Goal: Information Seeking & Learning: Learn about a topic

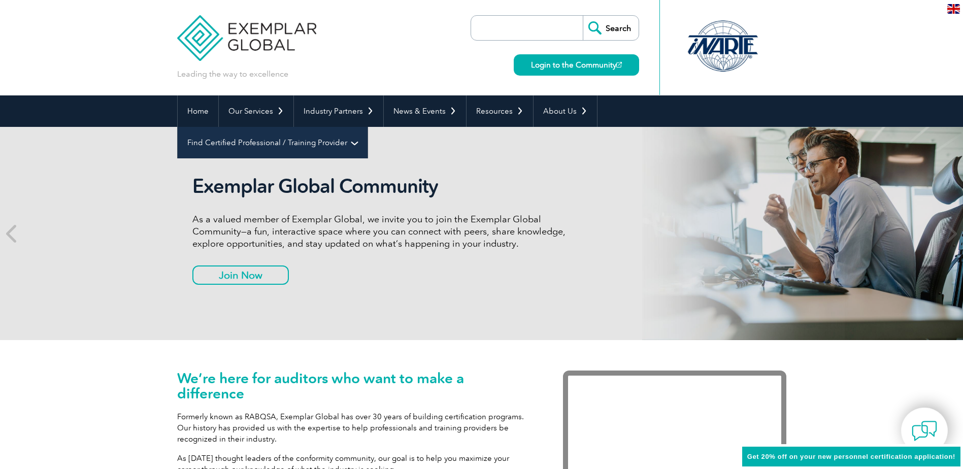
click at [367, 127] on link "Find Certified Professional / Training Provider" at bounding box center [273, 142] width 190 height 31
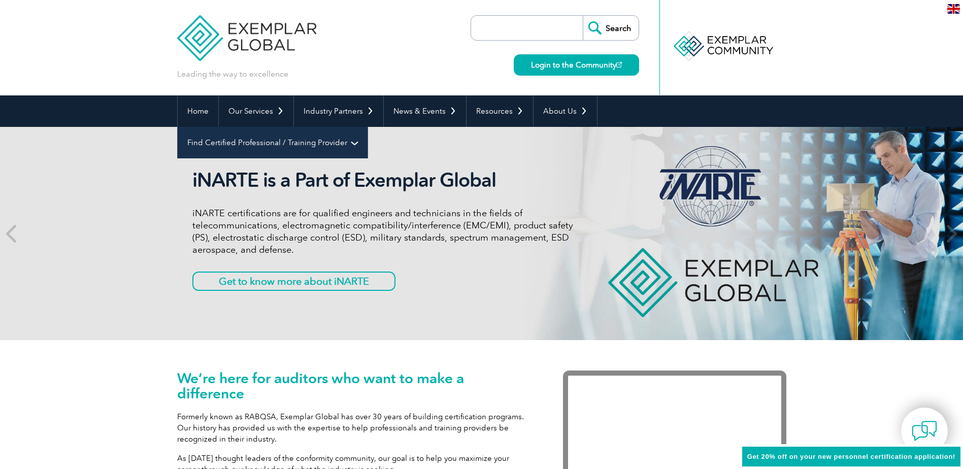
click at [367, 127] on link "Find Certified Professional / Training Provider" at bounding box center [273, 142] width 190 height 31
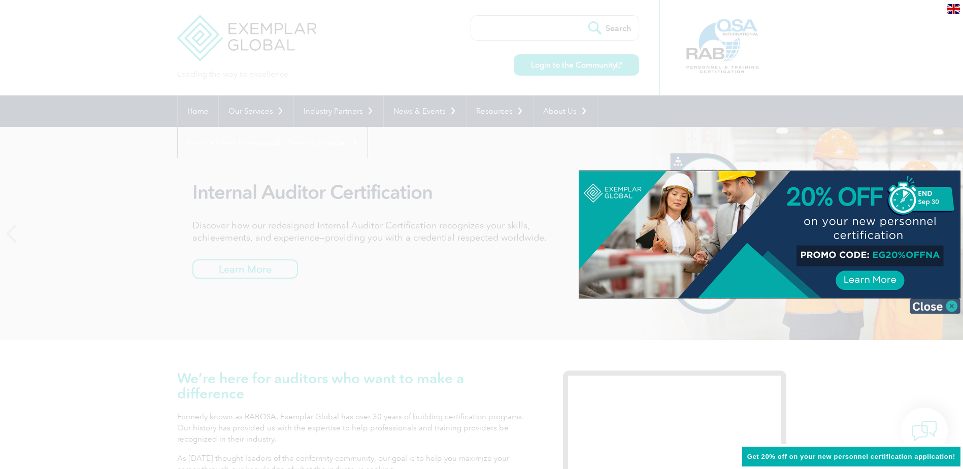
click at [930, 309] on img at bounding box center [934, 305] width 51 height 15
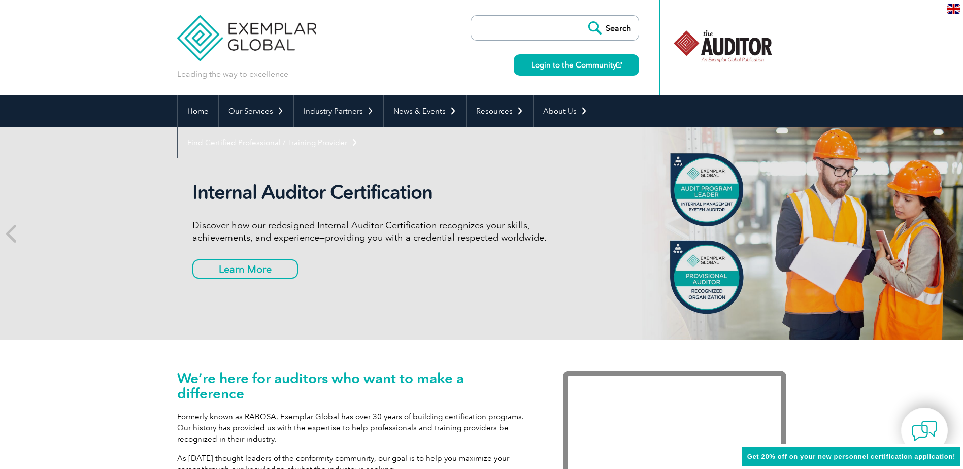
click at [527, 15] on div "Search Login to the Community" at bounding box center [554, 47] width 168 height 95
click at [544, 7] on div "Search Login to the Community" at bounding box center [554, 47] width 168 height 95
click at [546, 26] on input "search" at bounding box center [529, 28] width 107 height 24
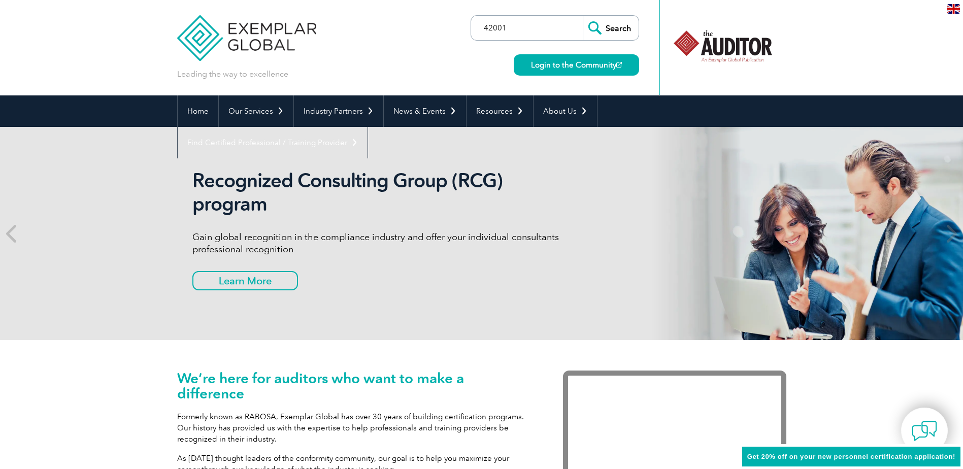
type input "42001"
click at [583, 16] on input "Search" at bounding box center [611, 28] width 56 height 24
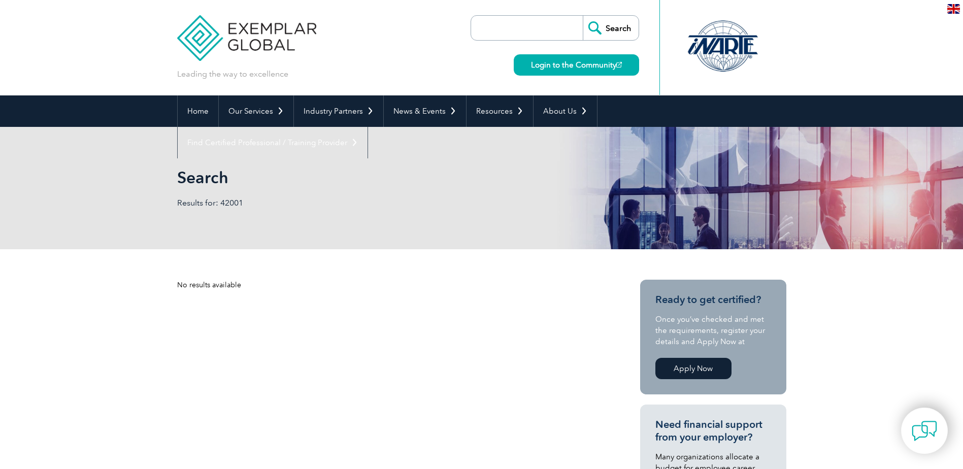
click at [245, 29] on img at bounding box center [247, 30] width 140 height 61
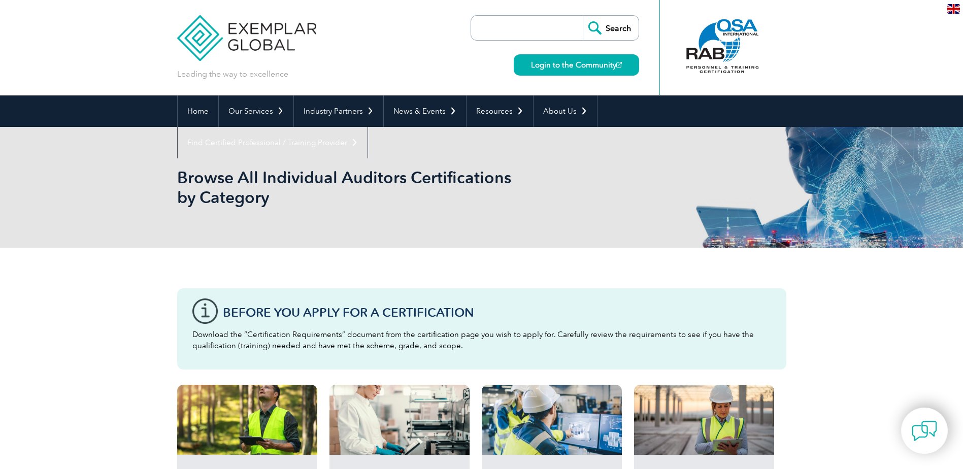
drag, startPoint x: 552, startPoint y: 24, endPoint x: 551, endPoint y: 29, distance: 5.2
click at [552, 24] on input "search" at bounding box center [529, 28] width 107 height 24
type input "ㅁ"
type input "AIMS"
click at [583, 16] on input "Search" at bounding box center [611, 28] width 56 height 24
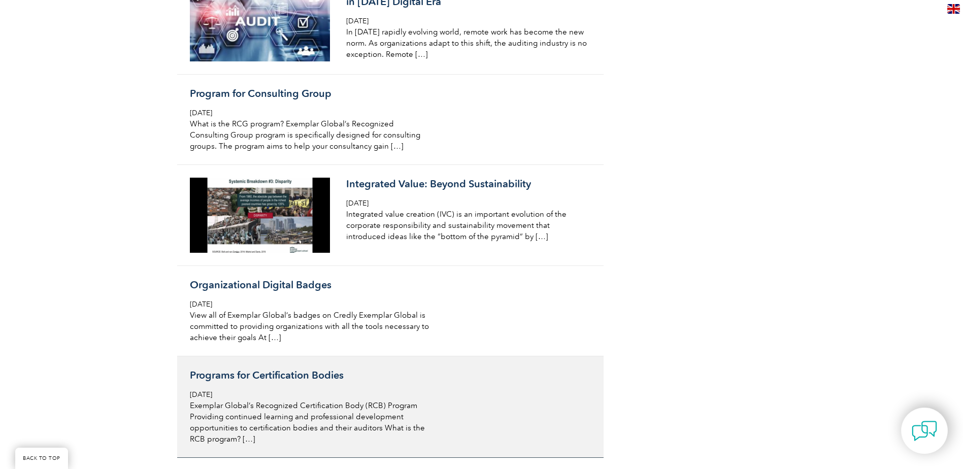
scroll to position [1421, 0]
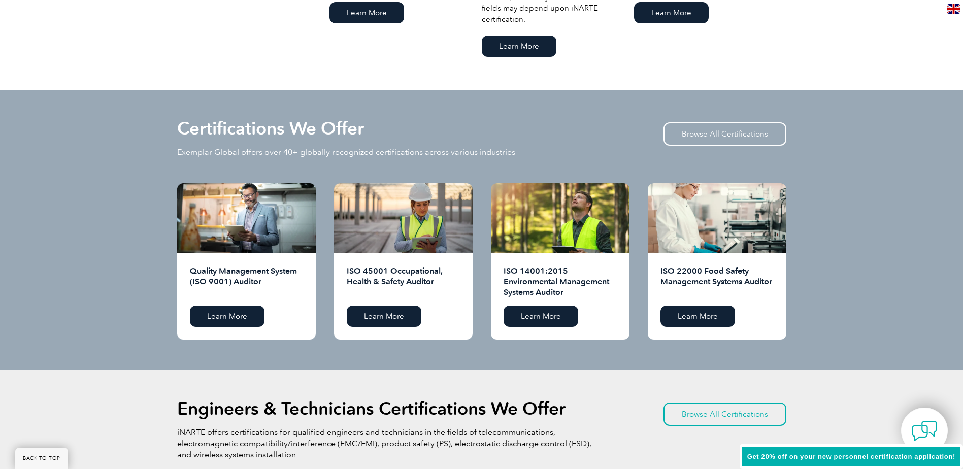
scroll to position [914, 0]
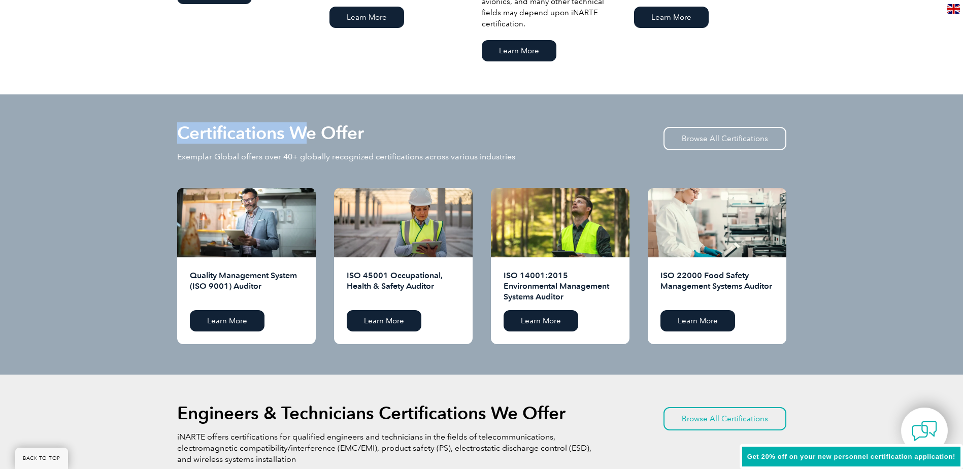
drag, startPoint x: 305, startPoint y: 132, endPoint x: 375, endPoint y: 132, distance: 69.5
click at [375, 132] on div "Certifications We Offer Exemplar Global offers over 40+ globally recognized cer…" at bounding box center [481, 156] width 609 height 63
click at [794, 144] on div "Certifications We Offer Exemplar Global offers over 40+ globally recognized cer…" at bounding box center [481, 234] width 963 height 280
click at [765, 136] on link "Browse All Certifications" at bounding box center [724, 138] width 123 height 23
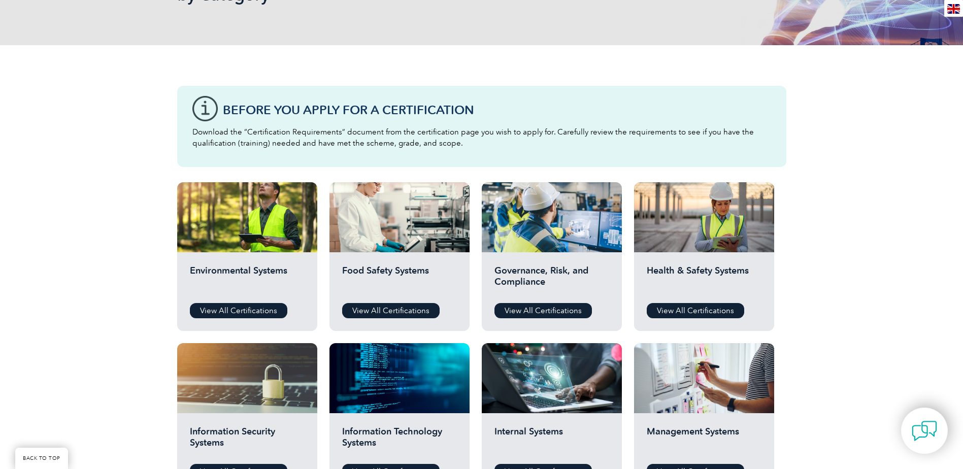
scroll to position [185, 0]
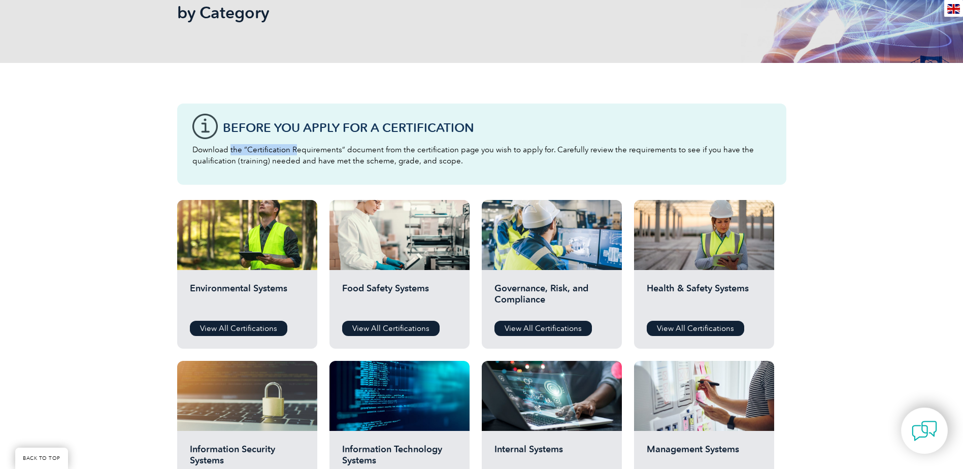
drag, startPoint x: 231, startPoint y: 148, endPoint x: 293, endPoint y: 148, distance: 62.4
click at [293, 148] on p "Download the “Certification Requirements” document from the certification page …" at bounding box center [481, 155] width 579 height 22
drag, startPoint x: 277, startPoint y: 150, endPoint x: 328, endPoint y: 150, distance: 51.3
click at [328, 150] on p "Download the “Certification Requirements” document from the certification page …" at bounding box center [481, 155] width 579 height 22
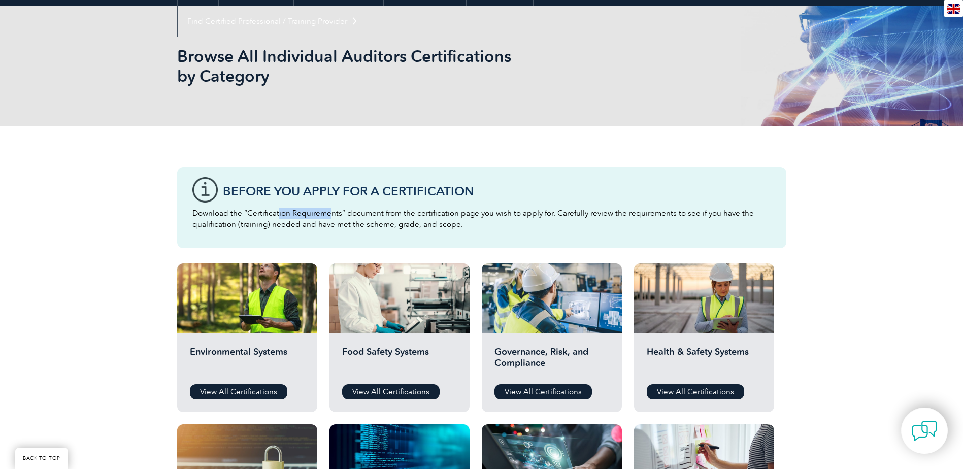
scroll to position [32, 0]
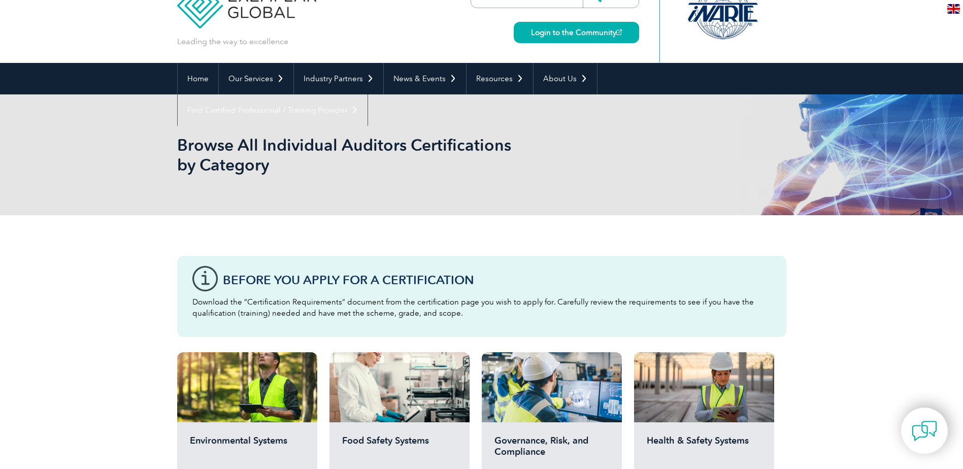
click at [313, 280] on h3 "Before You Apply For a Certification" at bounding box center [497, 280] width 548 height 13
click at [408, 286] on h3 "Before You Apply For a Certification" at bounding box center [497, 280] width 548 height 13
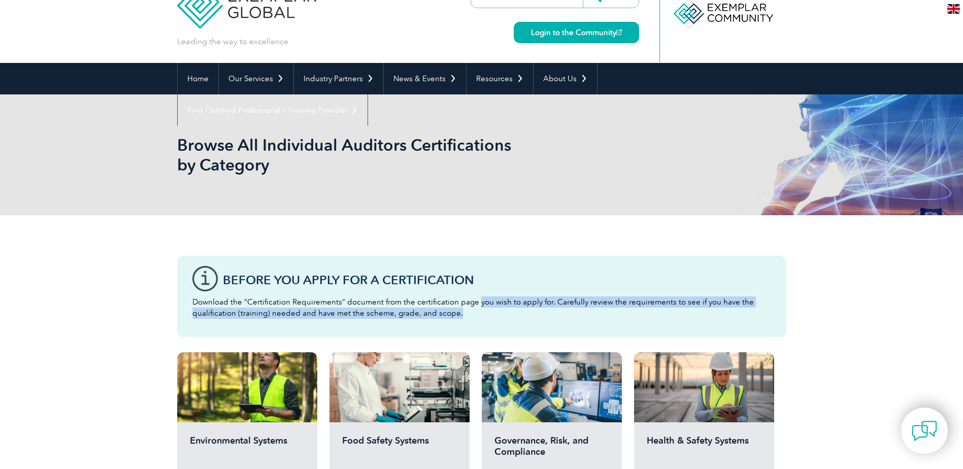
drag, startPoint x: 474, startPoint y: 297, endPoint x: 601, endPoint y: 310, distance: 127.5
click at [601, 310] on p "Download the “Certification Requirements” document from the certification page …" at bounding box center [481, 307] width 579 height 22
click at [605, 310] on p "Download the “Certification Requirements” document from the certification page …" at bounding box center [481, 307] width 579 height 22
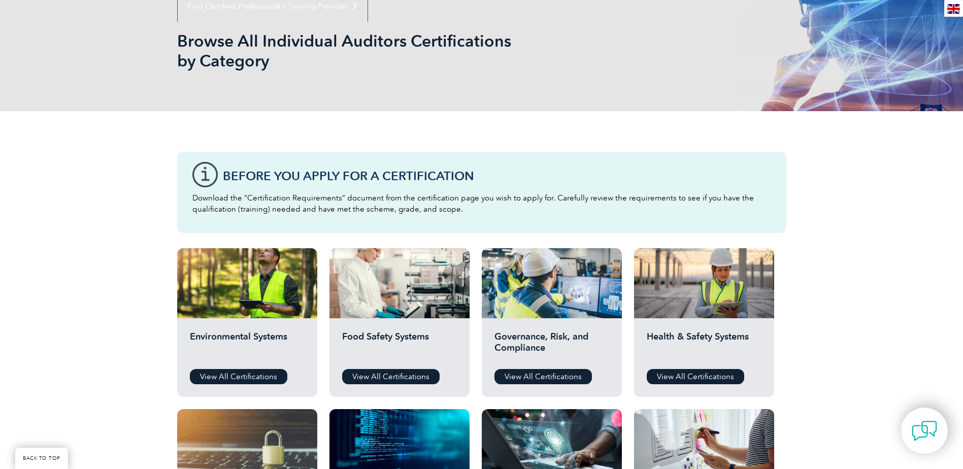
scroll to position [134, 0]
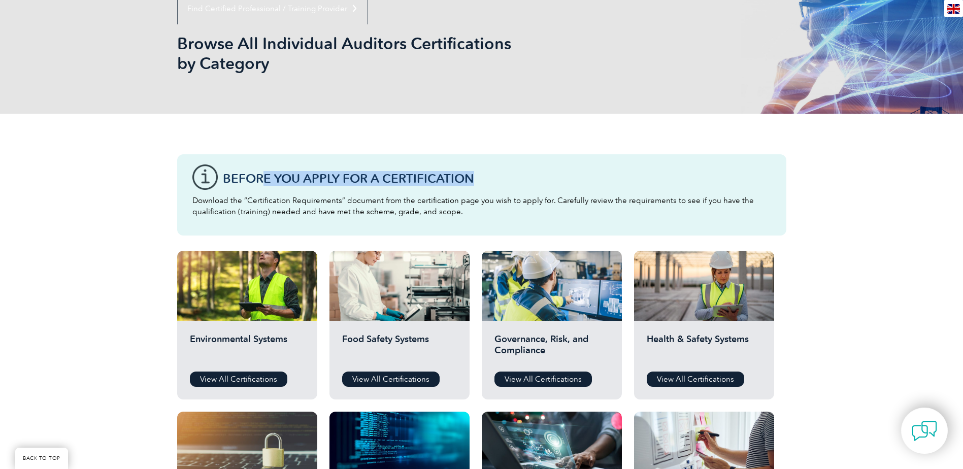
drag, startPoint x: 282, startPoint y: 174, endPoint x: 540, endPoint y: 181, distance: 258.9
click at [540, 181] on h3 "Before You Apply For a Certification" at bounding box center [497, 178] width 548 height 13
drag, startPoint x: 540, startPoint y: 181, endPoint x: 380, endPoint y: 157, distance: 162.1
click at [539, 181] on h3 "Before You Apply For a Certification" at bounding box center [497, 178] width 548 height 13
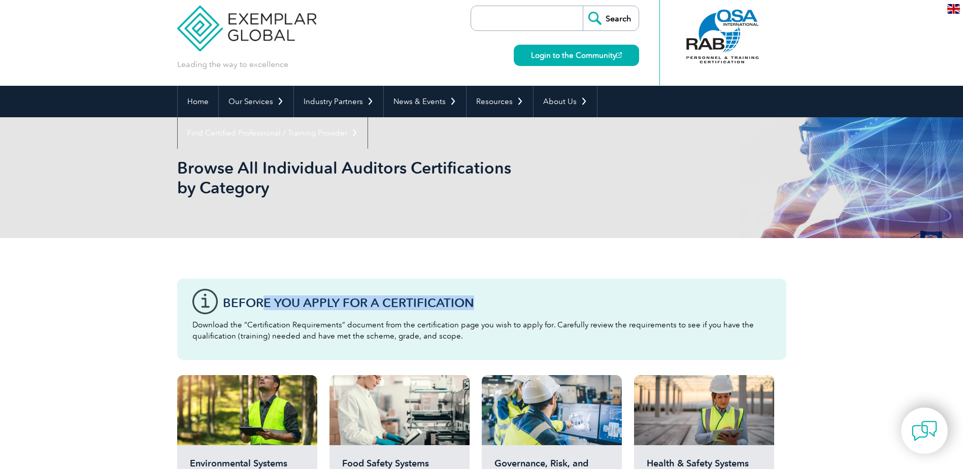
scroll to position [0, 0]
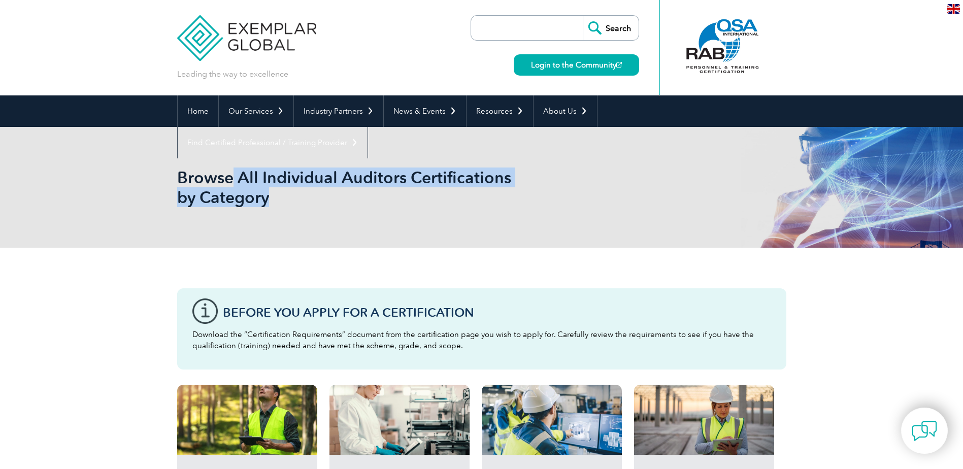
drag, startPoint x: 230, startPoint y: 163, endPoint x: 266, endPoint y: 206, distance: 55.4
click at [266, 206] on div "Browse All Individual Auditors Certifications by Category" at bounding box center [481, 187] width 609 height 121
drag, startPoint x: 266, startPoint y: 206, endPoint x: 248, endPoint y: 209, distance: 18.1
click at [263, 206] on h1 "Browse All Individual Auditors Certifications by Category" at bounding box center [372, 187] width 390 height 40
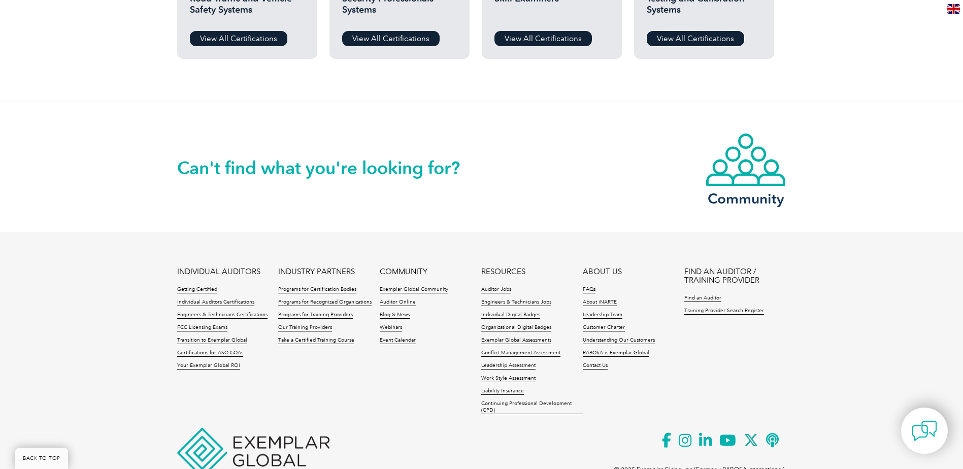
scroll to position [997, 0]
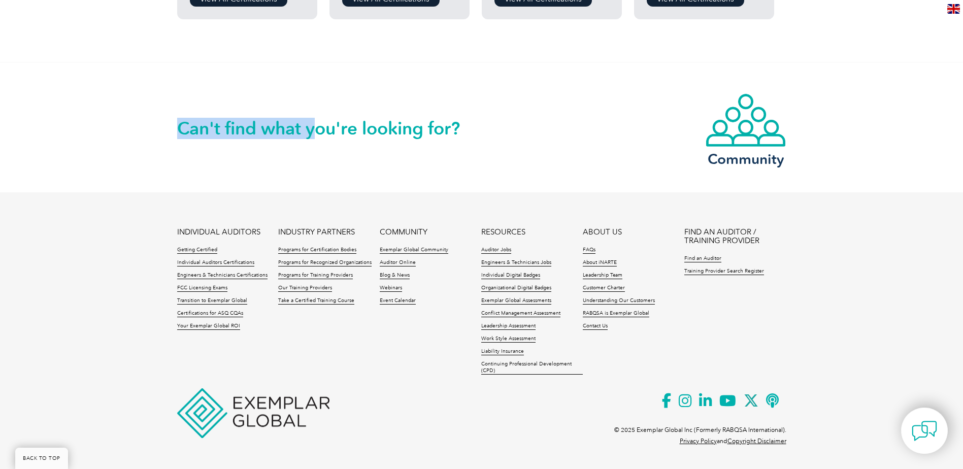
drag, startPoint x: 318, startPoint y: 129, endPoint x: 314, endPoint y: 181, distance: 52.4
click at [314, 181] on div "Can't find what you're looking for? Community" at bounding box center [481, 127] width 609 height 130
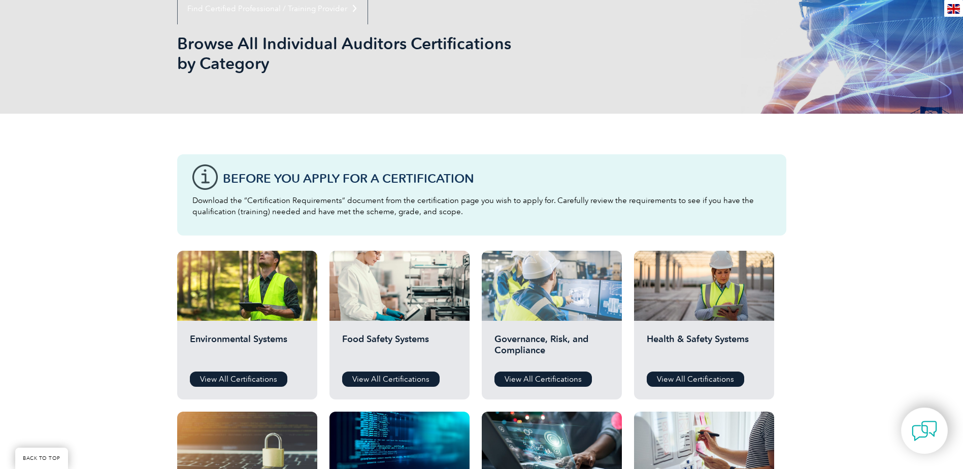
scroll to position [0, 0]
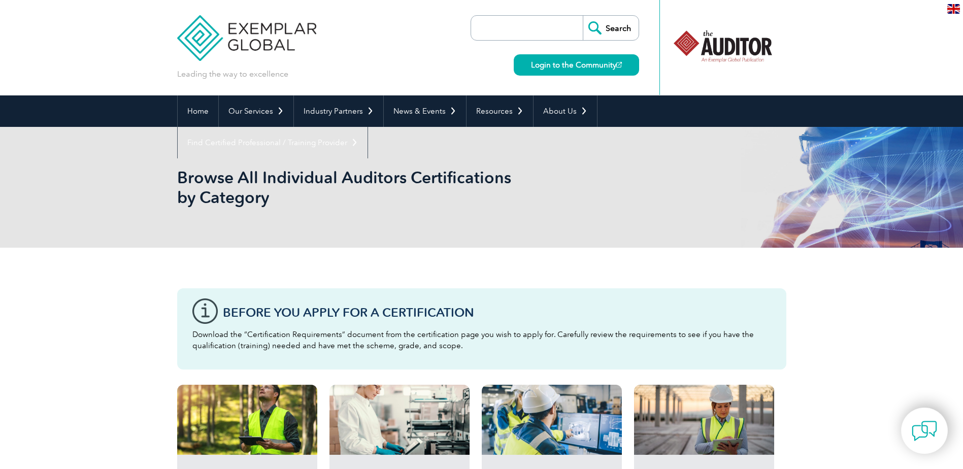
click at [540, 21] on input "search" at bounding box center [529, 28] width 107 height 24
type input "AIMS"
click at [583, 16] on input "Search" at bounding box center [611, 28] width 56 height 24
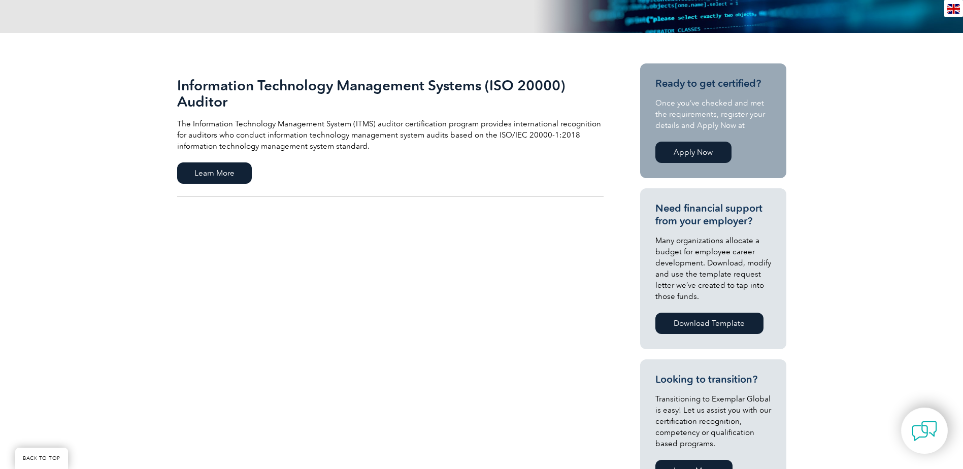
scroll to position [254, 0]
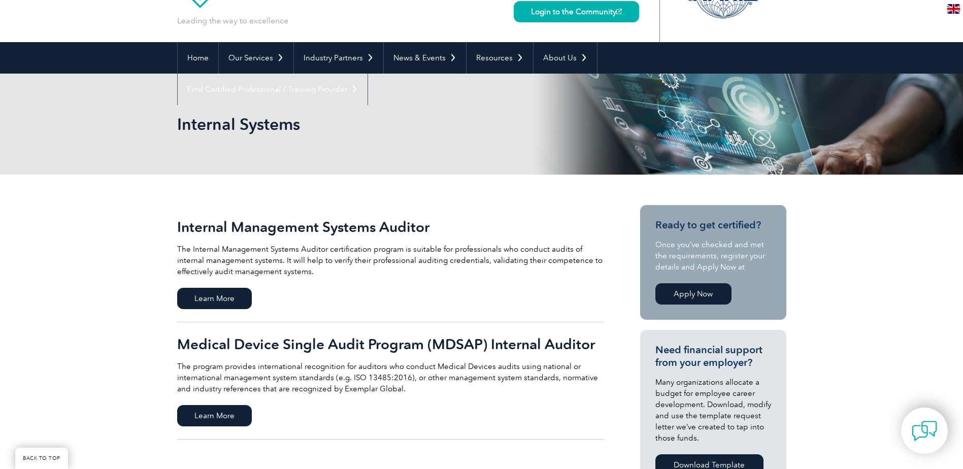
scroll to position [152, 0]
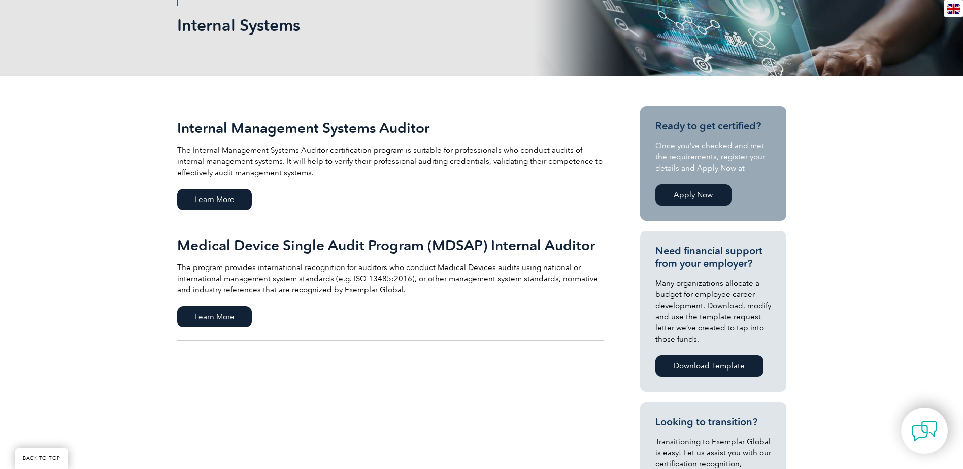
click at [483, 313] on link "Medical Device Single Audit Program (MDSAP) Internal Auditor The program provid…" at bounding box center [390, 281] width 426 height 117
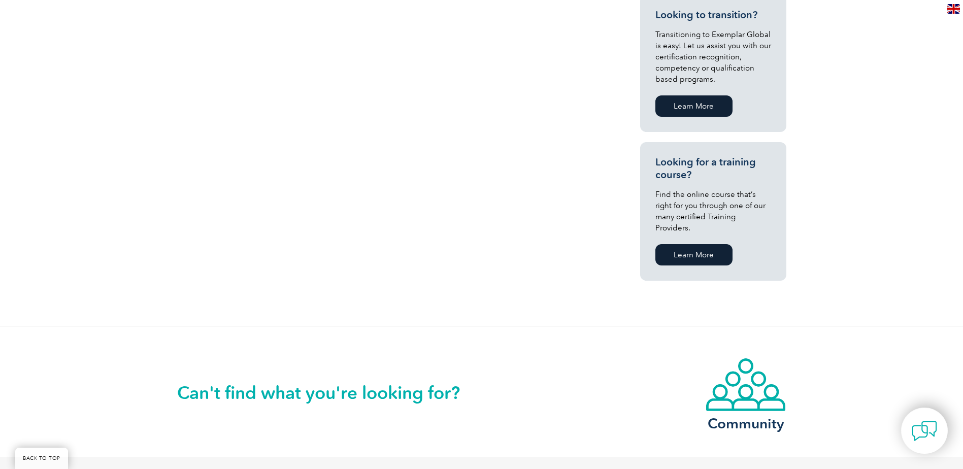
scroll to position [609, 0]
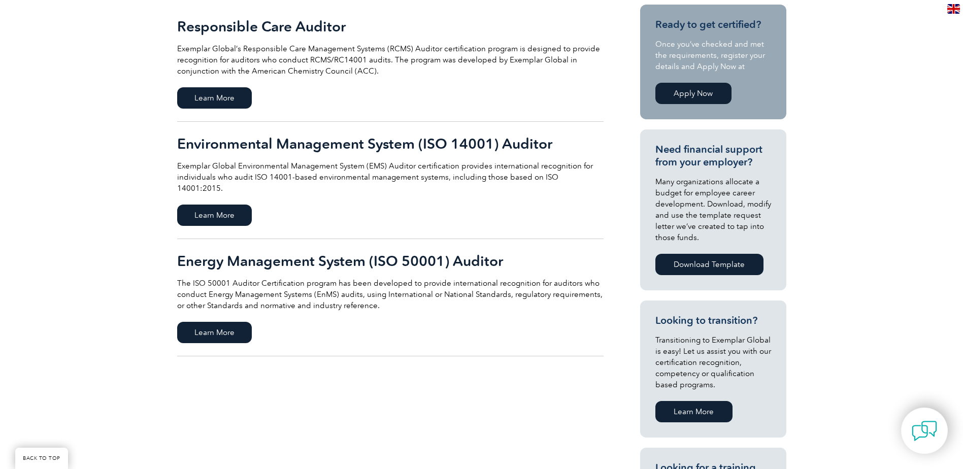
scroll to position [609, 0]
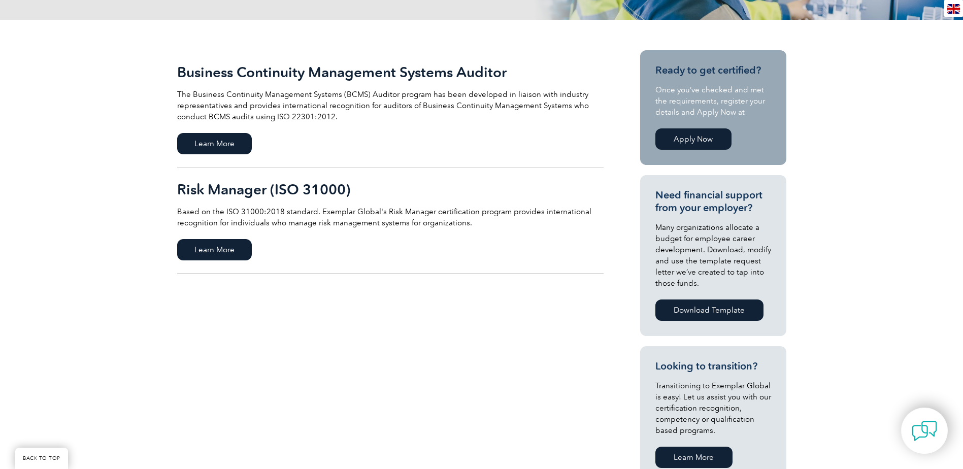
scroll to position [203, 0]
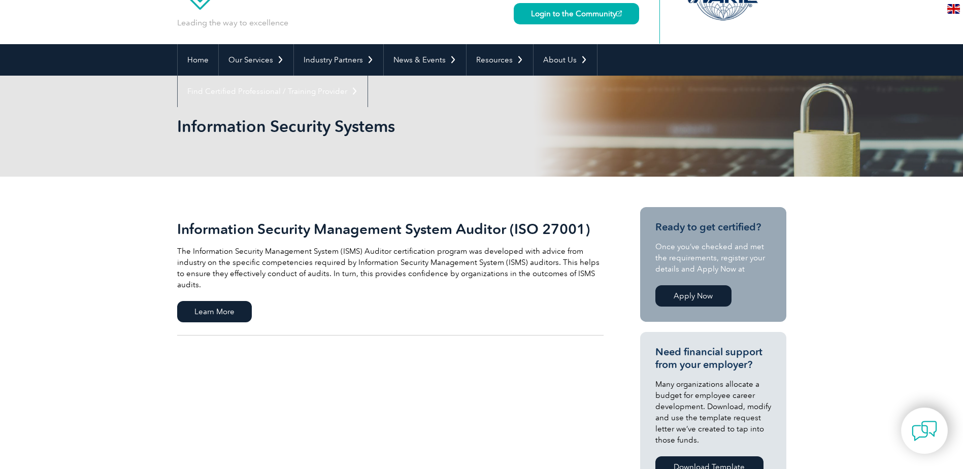
scroll to position [51, 0]
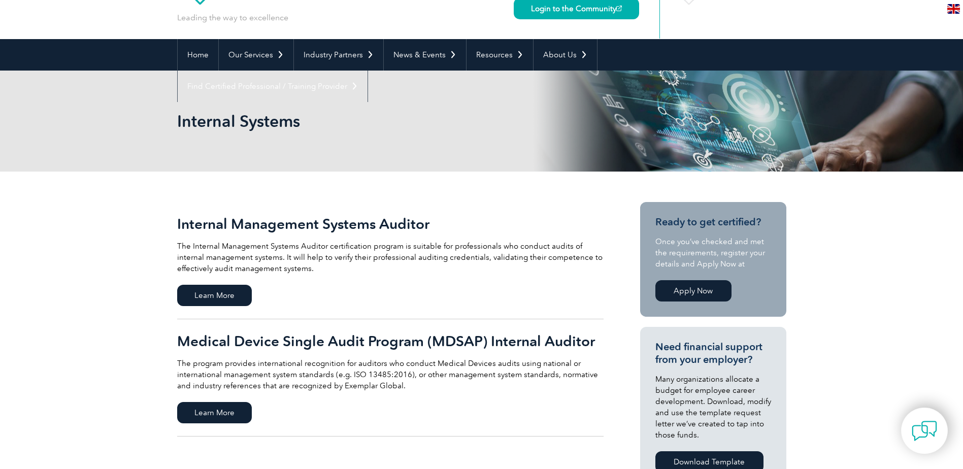
scroll to position [152, 0]
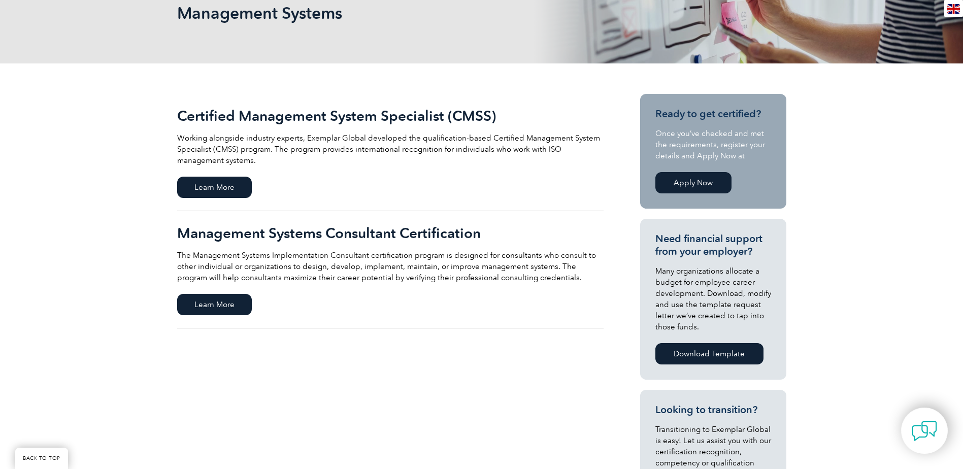
scroll to position [254, 0]
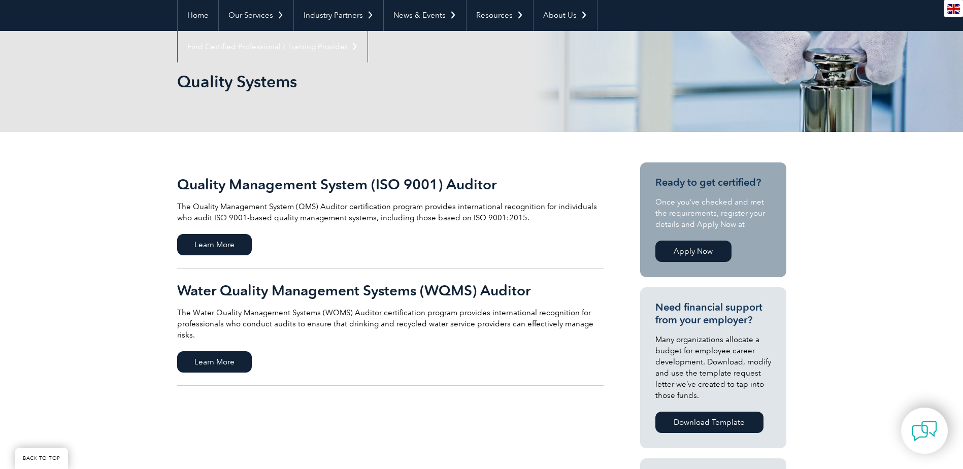
scroll to position [203, 0]
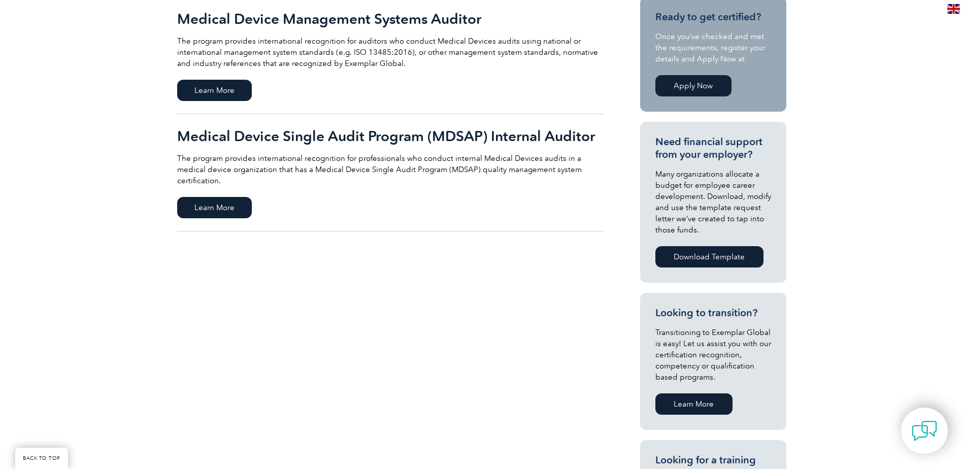
scroll to position [355, 0]
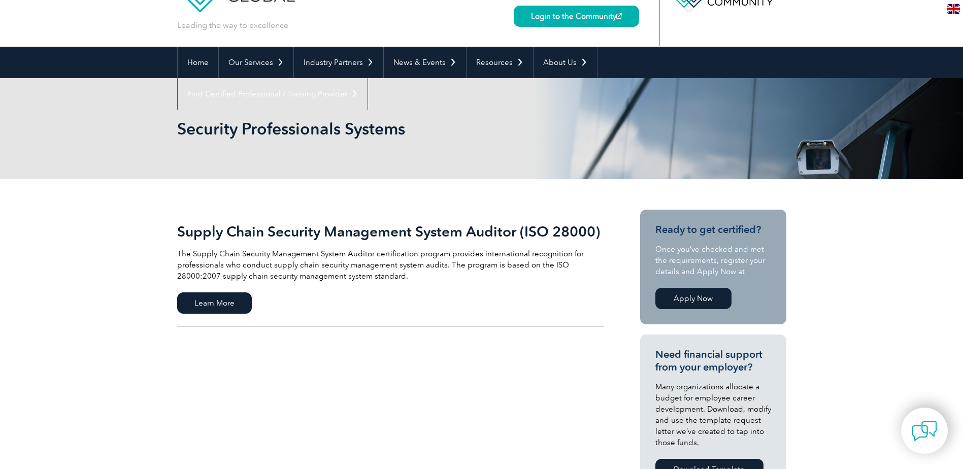
scroll to position [102, 0]
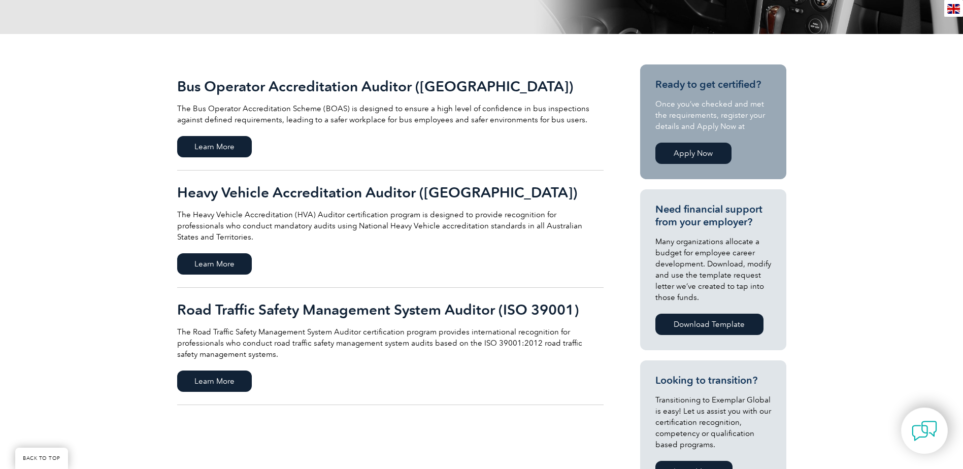
scroll to position [254, 0]
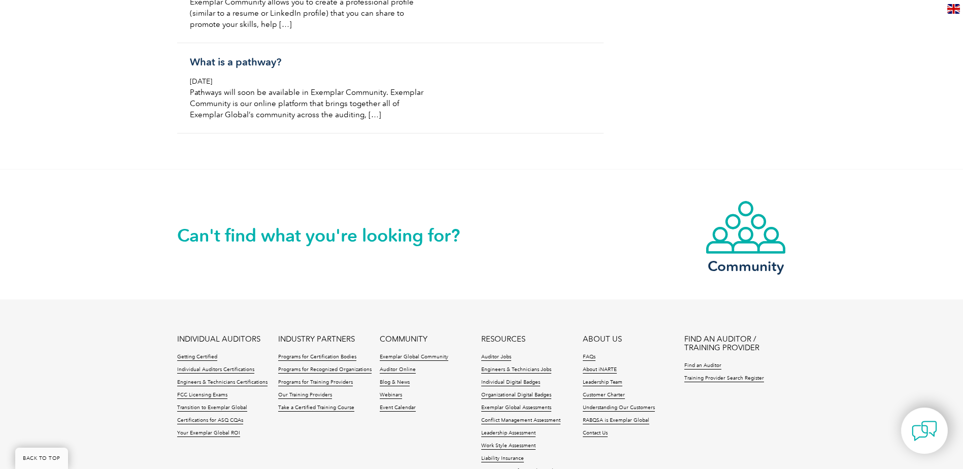
scroll to position [2697, 0]
